Goal: Information Seeking & Learning: Learn about a topic

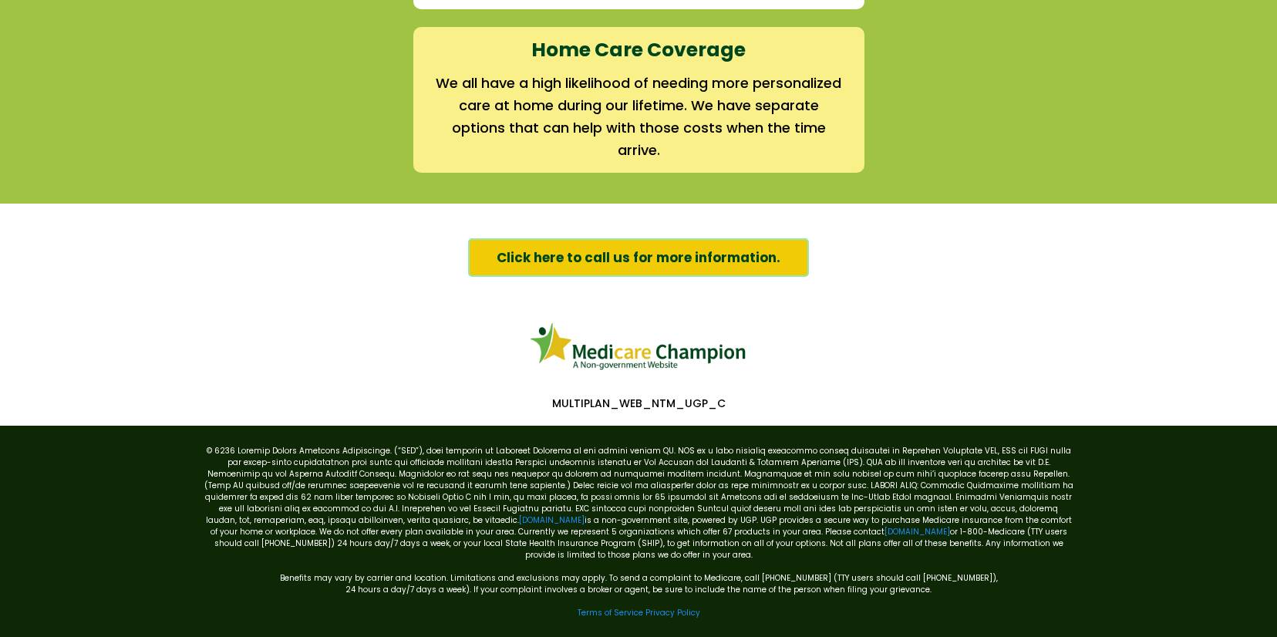
scroll to position [2418, 0]
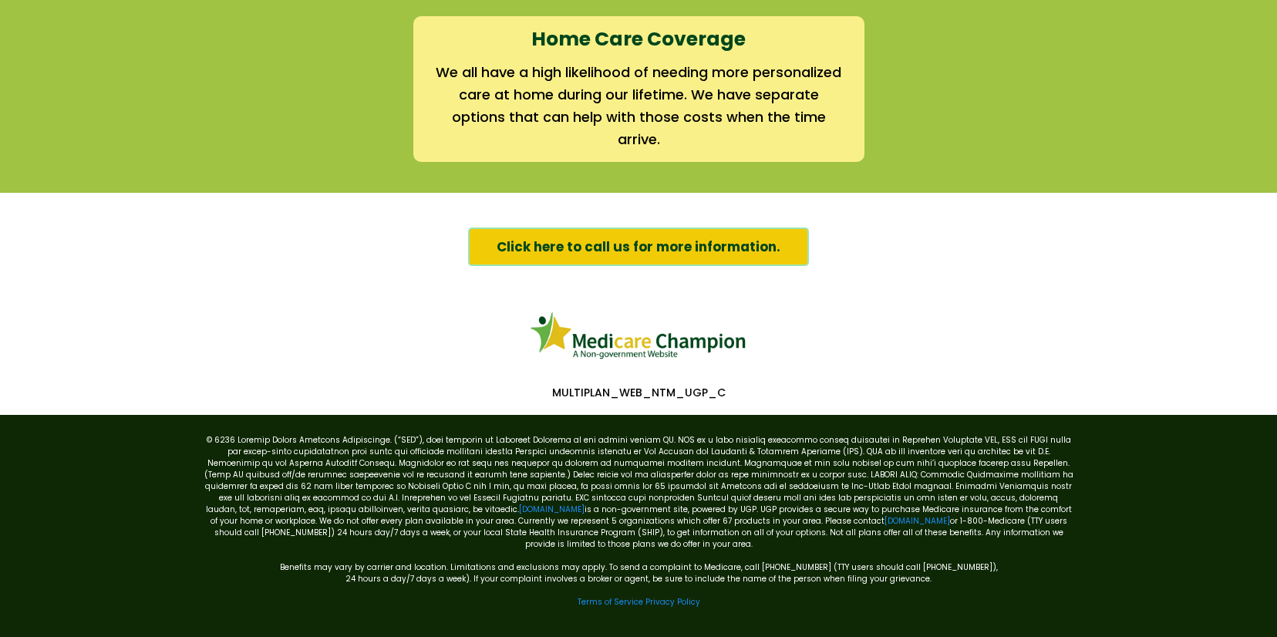
click at [589, 391] on p "MULTIPLAN_WEB_NTM_UGP_C" at bounding box center [638, 392] width 887 height 14
click at [703, 396] on p "MULTIPLAN_WEB_NTM_UGP_C" at bounding box center [638, 392] width 887 height 14
drag, startPoint x: 733, startPoint y: 392, endPoint x: 499, endPoint y: 385, distance: 234.5
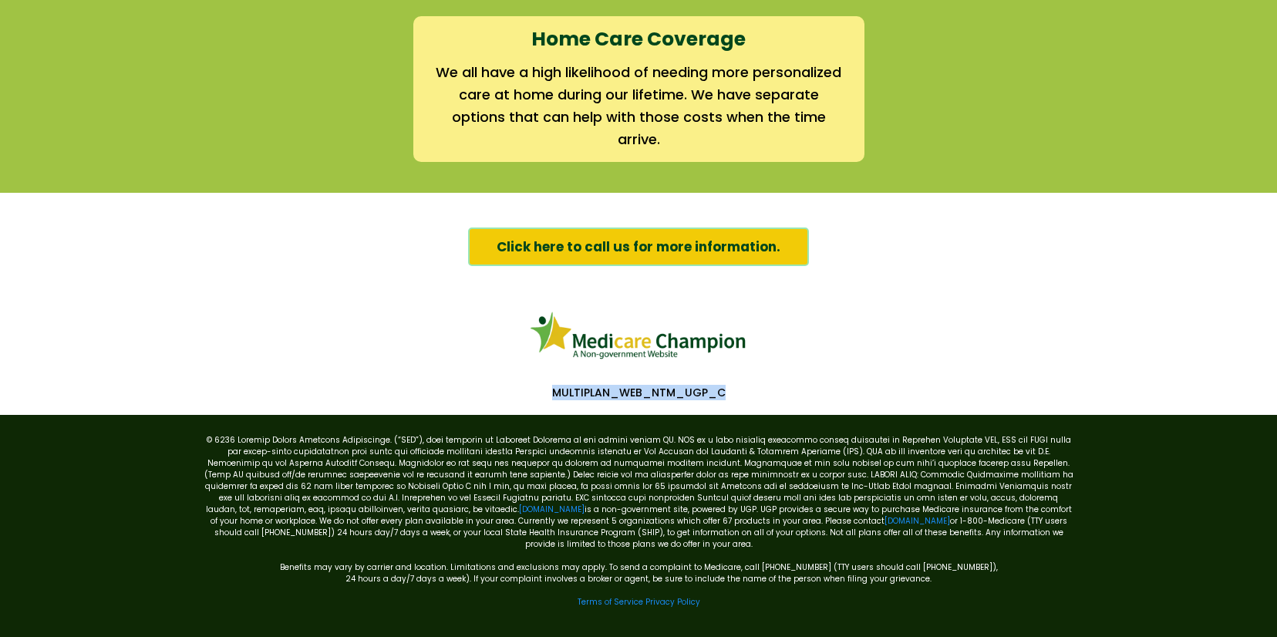
click at [499, 385] on p "MULTIPLAN_WEB_NTM_UGP_C" at bounding box center [638, 392] width 887 height 14
click at [616, 415] on div "mymedicarechampion.com is a non-government site, powered by UGP. UGP provides a…" at bounding box center [638, 527] width 879 height 224
click at [671, 396] on p "MULTIPLAN_WEB_NTM_UGP_C" at bounding box center [638, 392] width 887 height 14
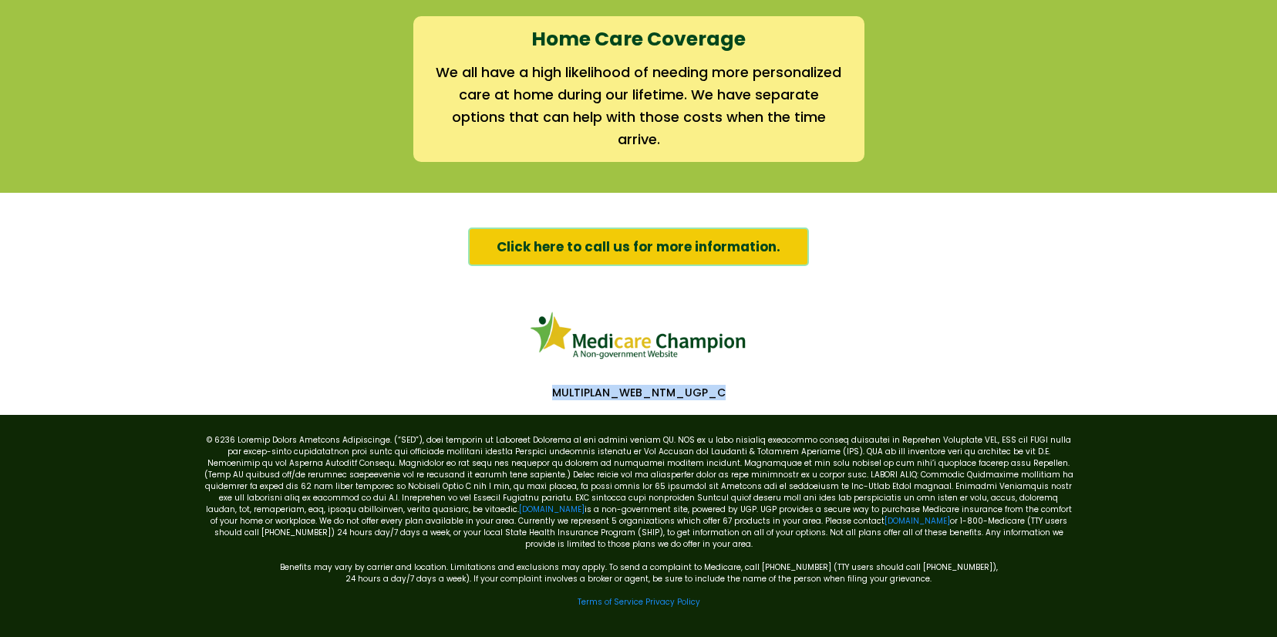
copy div "MULTIPLAN_WEB_NTM_UGP_C"
click at [603, 258] on link "Click here to call us for more information." at bounding box center [638, 246] width 341 height 39
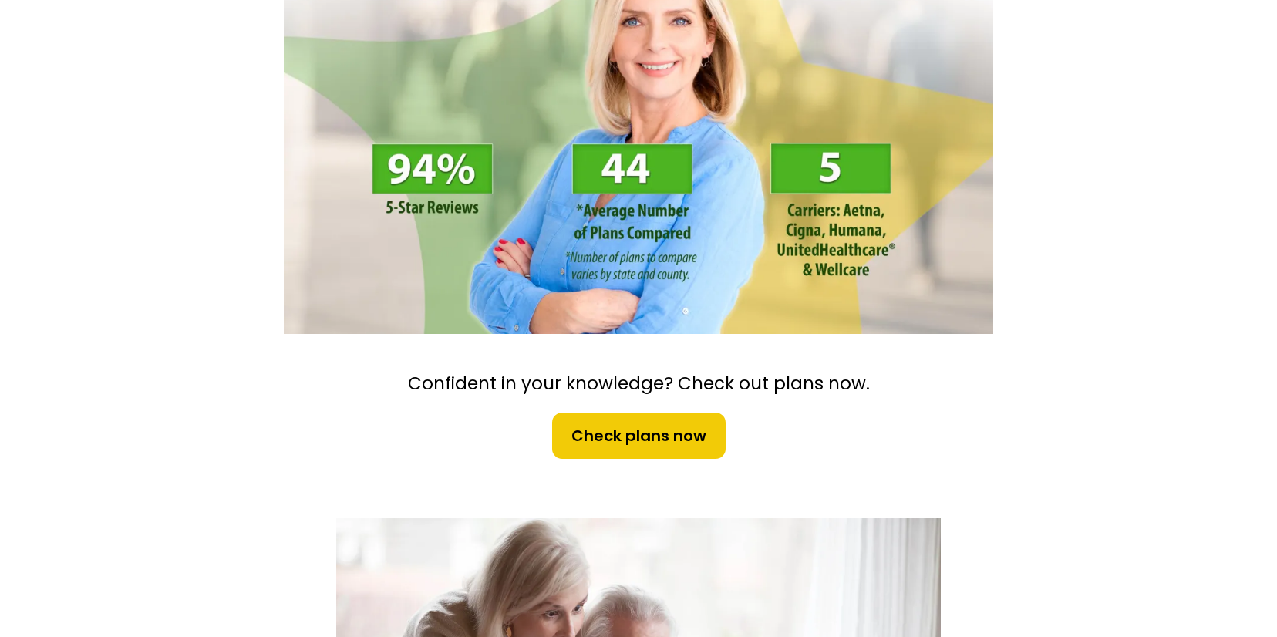
scroll to position [301, 0]
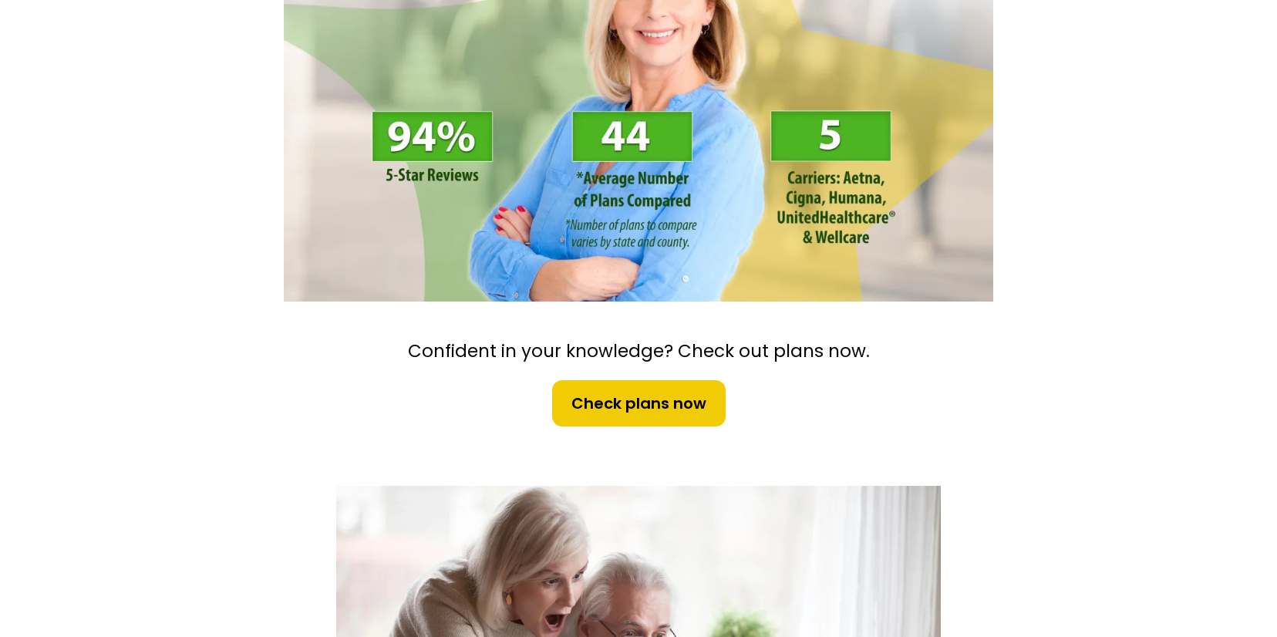
click at [625, 392] on span "Check plans now" at bounding box center [638, 403] width 135 height 23
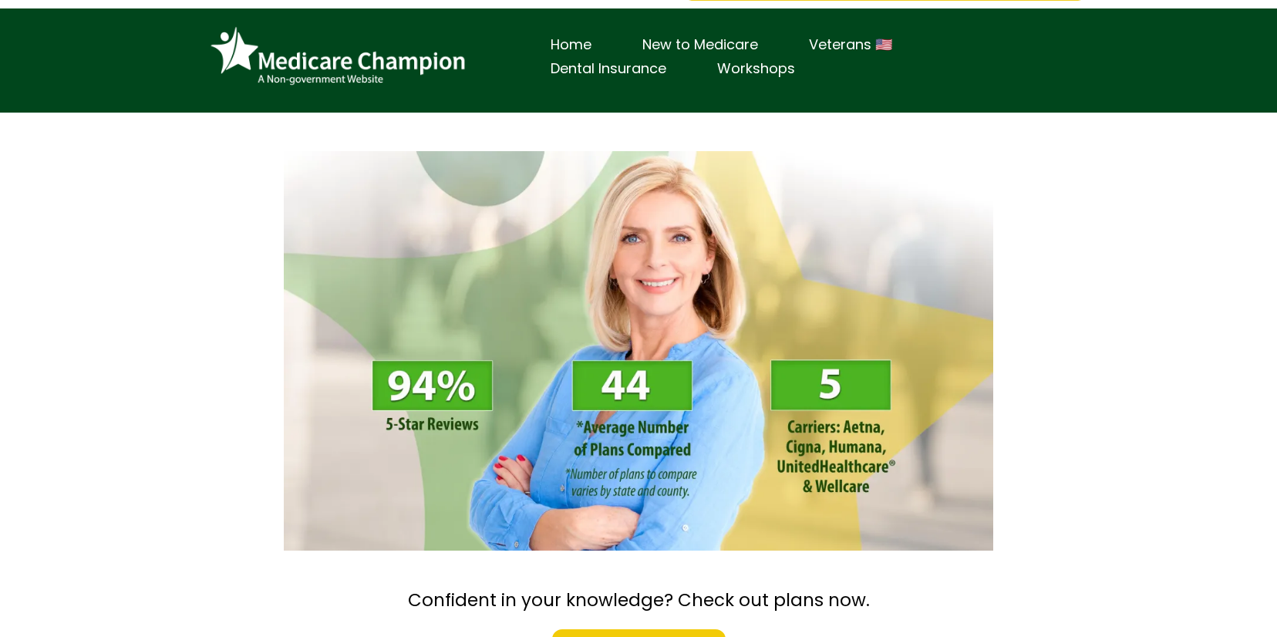
scroll to position [0, 0]
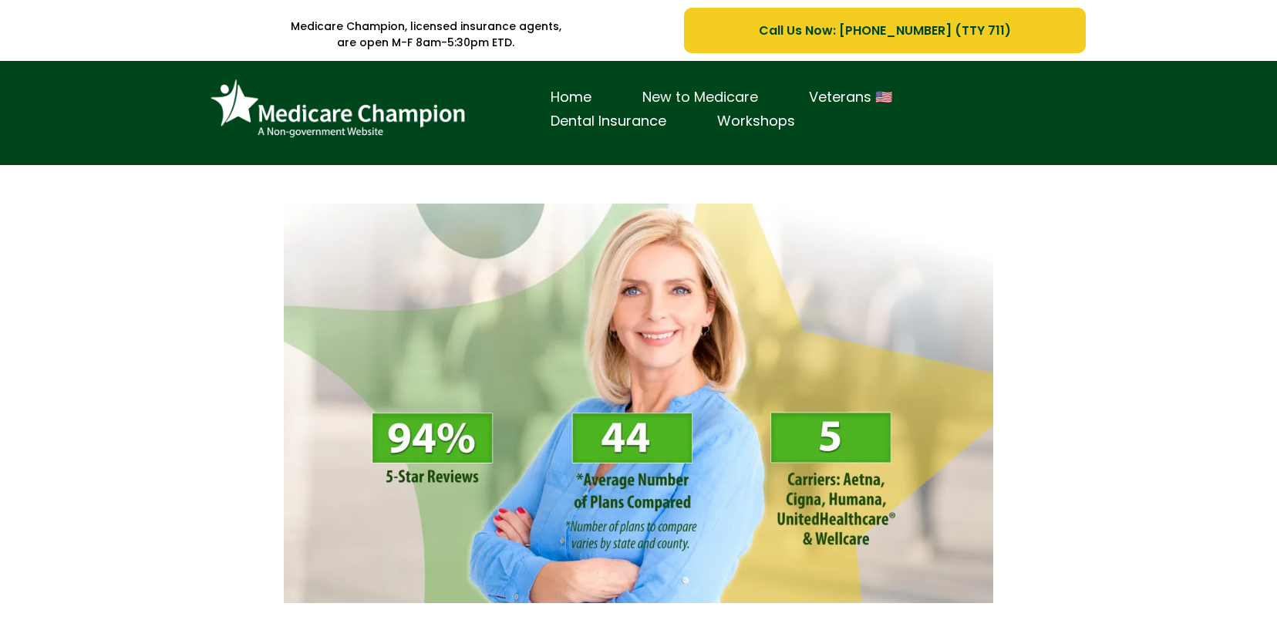
click at [695, 93] on link "New to Medicare" at bounding box center [700, 98] width 167 height 24
